Goal: Task Accomplishment & Management: Use online tool/utility

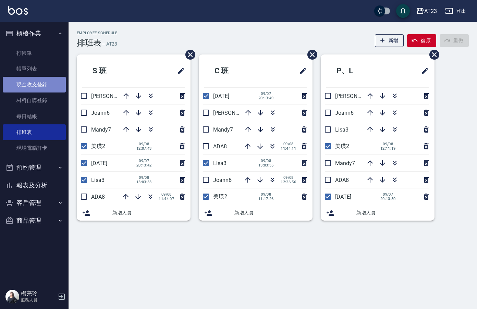
click at [40, 86] on link "現金收支登錄" at bounding box center [34, 85] width 63 height 16
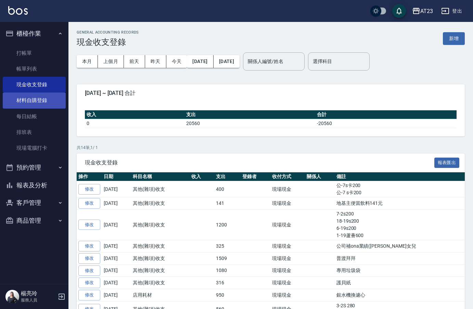
click at [41, 102] on link "材料自購登錄" at bounding box center [34, 100] width 63 height 16
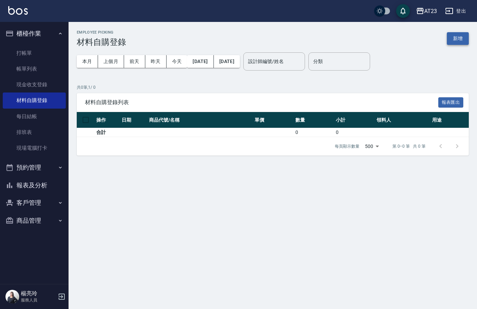
click at [457, 41] on button "新增" at bounding box center [457, 38] width 22 height 13
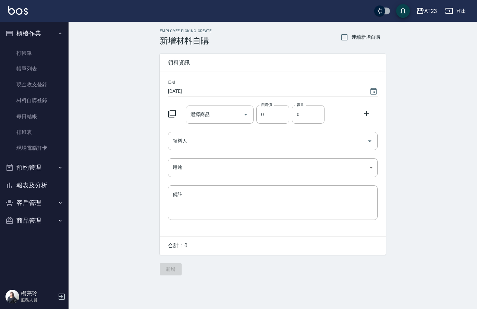
click at [168, 115] on icon at bounding box center [172, 114] width 8 height 8
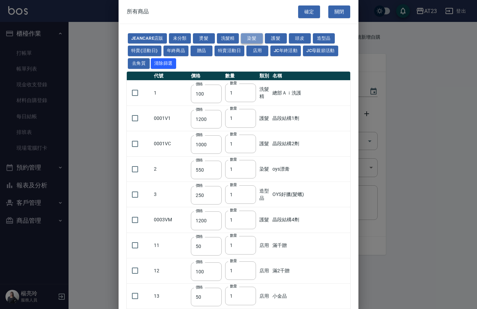
click at [250, 39] on button "染髮" at bounding box center [252, 38] width 22 height 11
type input "550"
type input "140"
type input "375"
type input "130"
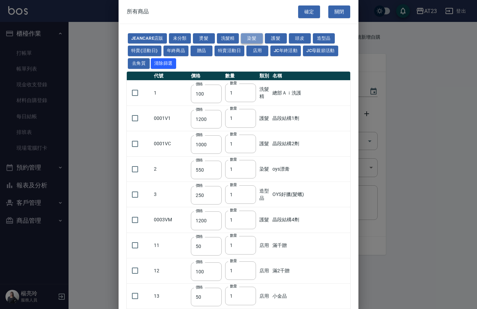
type input "600"
type input "110"
type input "450"
type input "130"
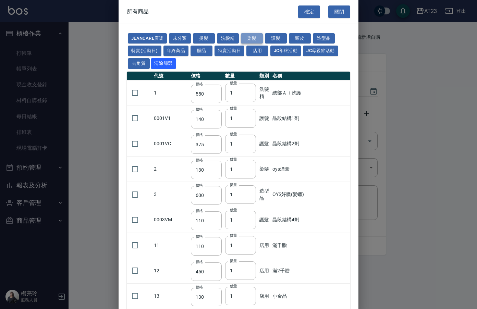
type input "500"
type input "450"
type input "406"
type input "490"
type input "450"
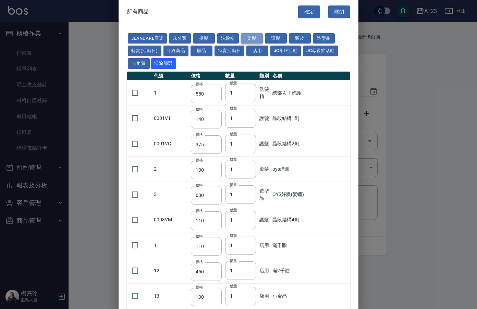
type input "500"
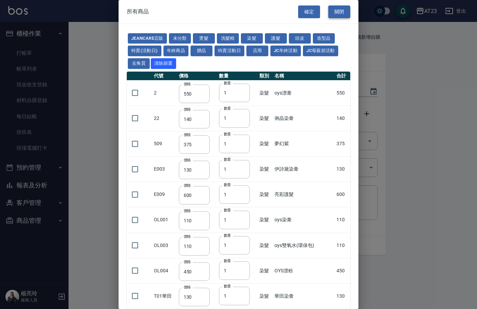
click at [336, 12] on button "關閉" at bounding box center [339, 11] width 22 height 13
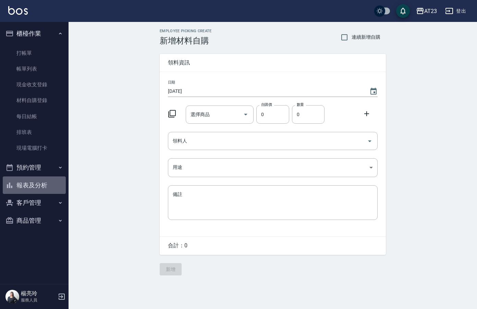
click at [31, 187] on button "報表及分析" at bounding box center [34, 185] width 63 height 18
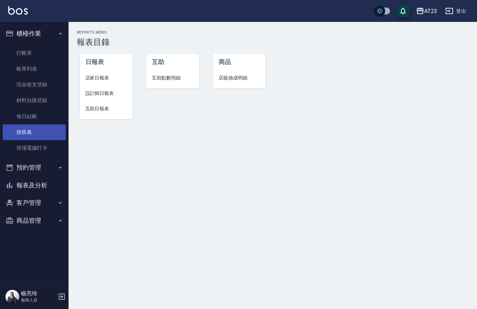
click at [37, 131] on link "排班表" at bounding box center [34, 132] width 63 height 16
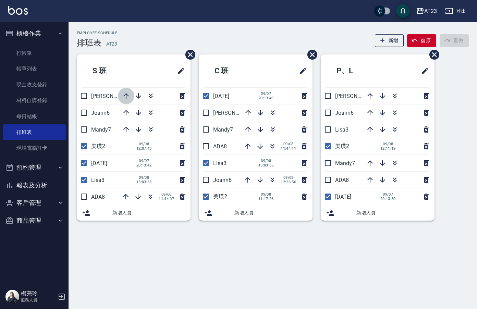
click at [125, 95] on icon "button" at bounding box center [126, 96] width 8 height 8
